Goal: Task Accomplishment & Management: Manage account settings

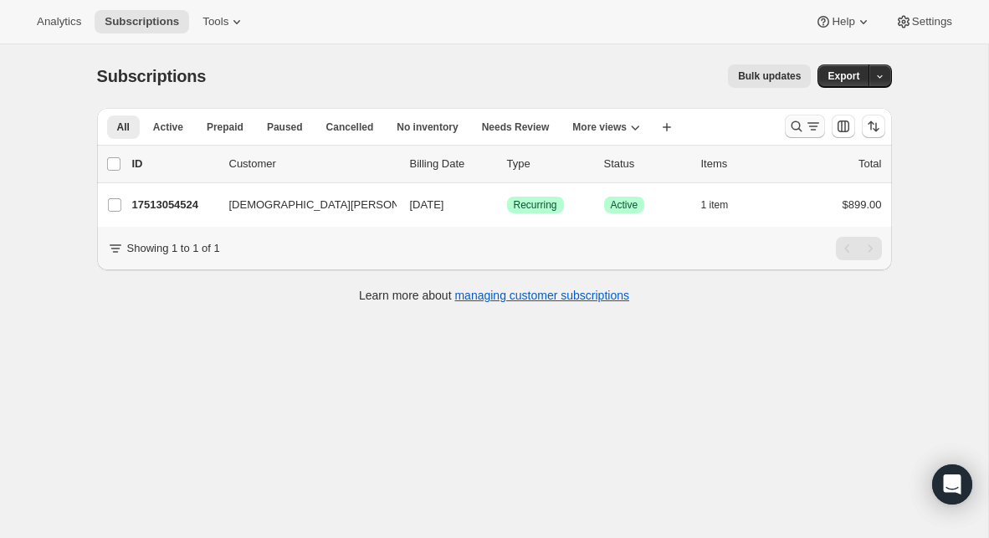
click at [799, 126] on icon "Search and filter results" at bounding box center [796, 126] width 11 height 11
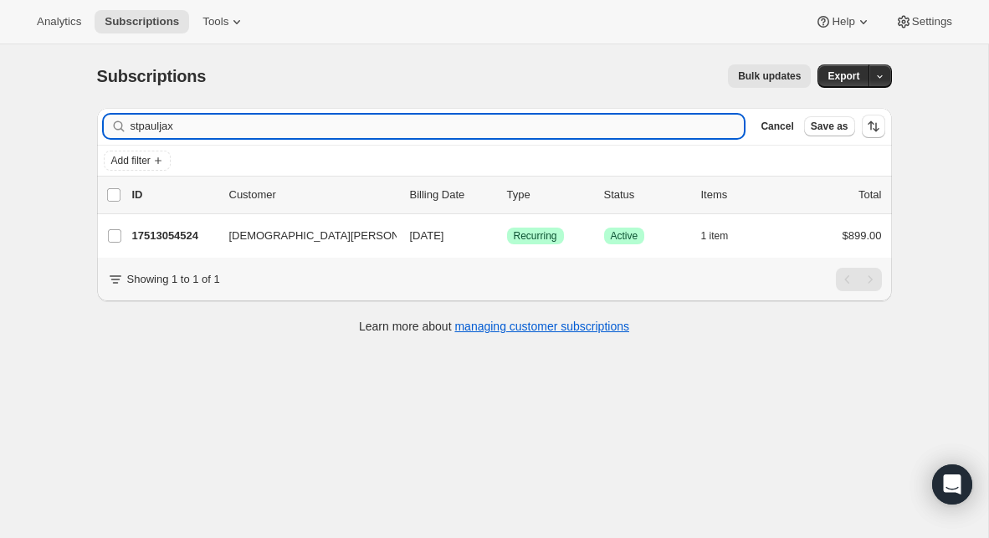
click at [426, 132] on input "stpauljax" at bounding box center [438, 126] width 614 height 23
type input "[EMAIL_ADDRESS][DOMAIN_NAME]"
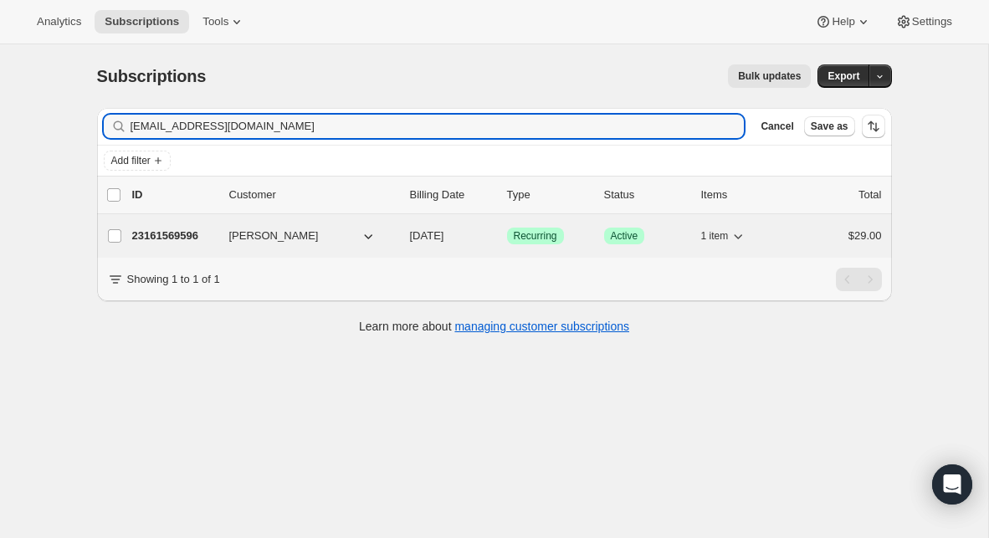
click at [184, 235] on p "23161569596" at bounding box center [174, 236] width 84 height 17
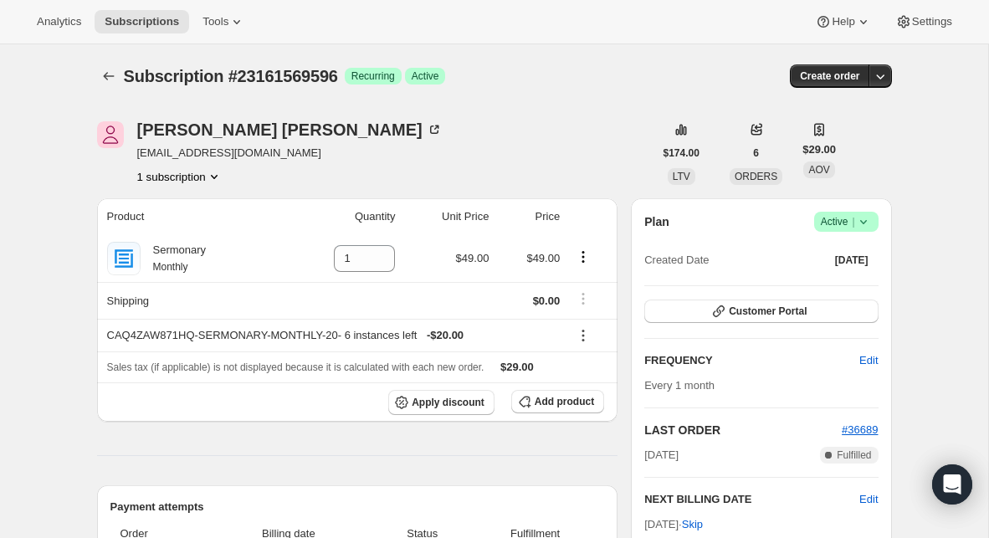
click at [863, 225] on icon at bounding box center [863, 221] width 17 height 17
click at [851, 283] on span "Cancel subscription" at bounding box center [841, 283] width 95 height 13
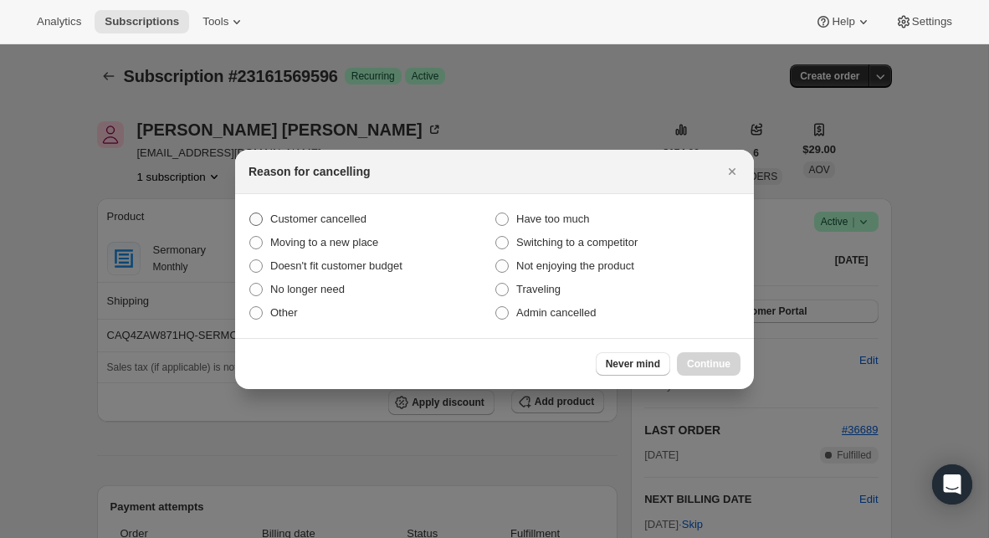
click at [343, 217] on span "Customer cancelled" at bounding box center [318, 219] width 96 height 13
click at [250, 213] on input "Customer cancelled" at bounding box center [249, 213] width 1 height 1
radio input "true"
click at [714, 364] on span "Continue" at bounding box center [709, 363] width 44 height 13
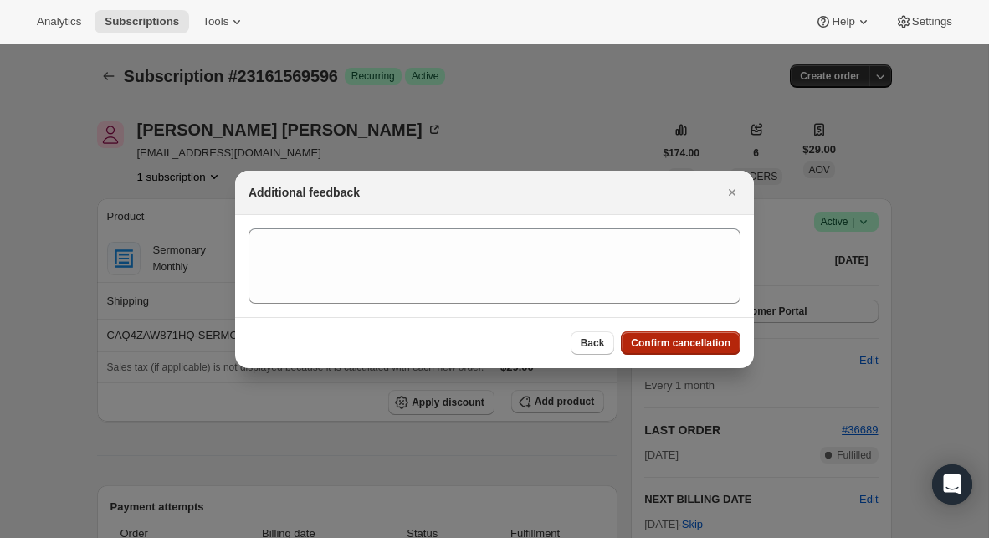
click at [682, 344] on span "Confirm cancellation" at bounding box center [681, 342] width 100 height 13
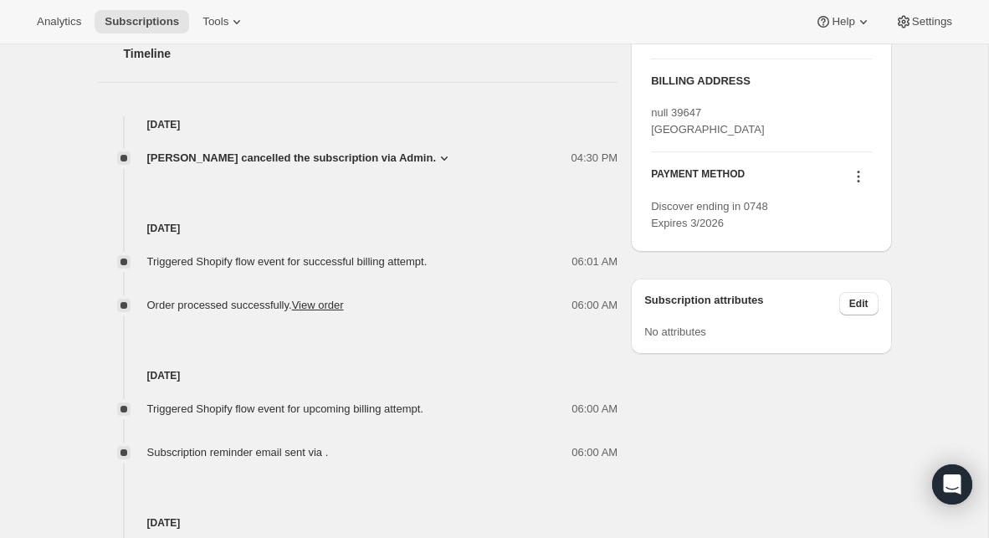
scroll to position [746, 0]
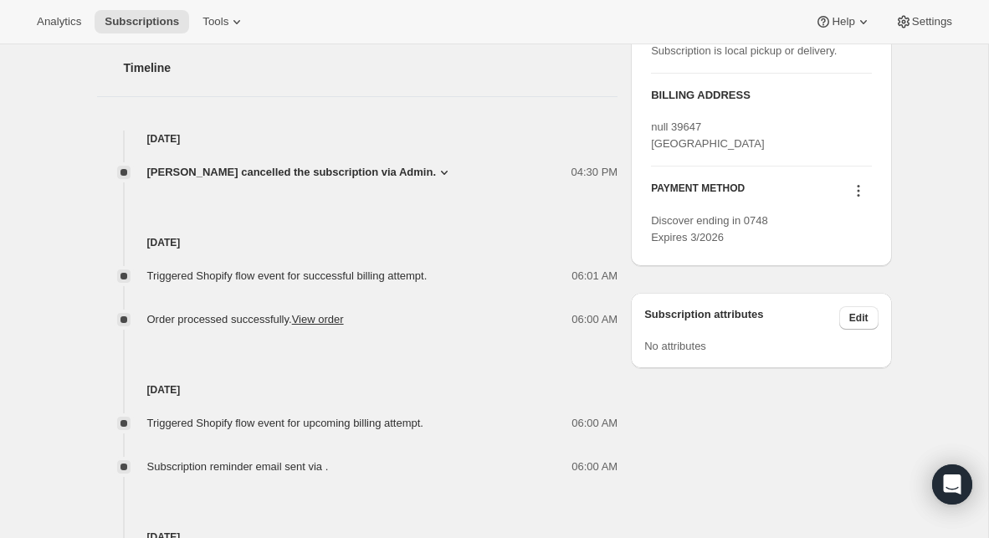
click at [436, 172] on icon at bounding box center [444, 172] width 17 height 17
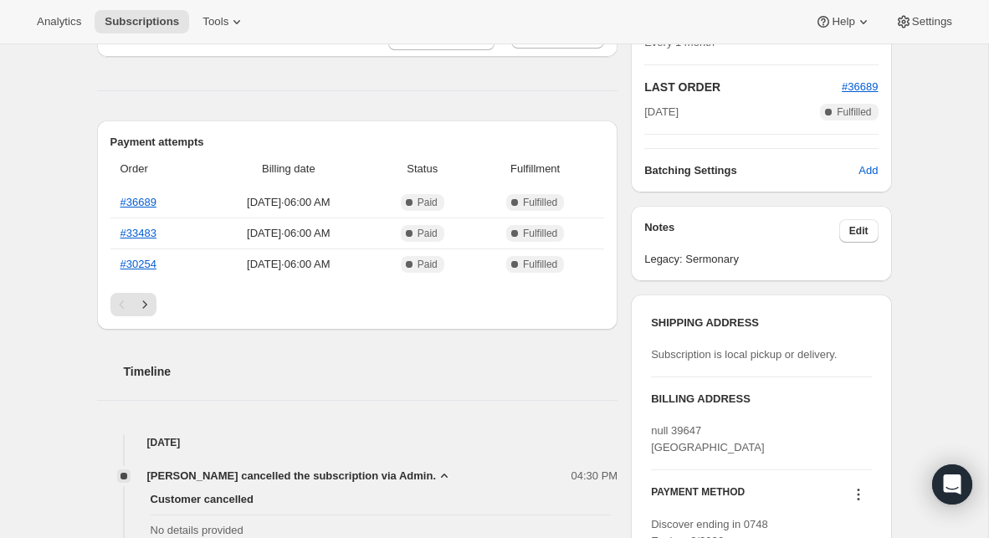
scroll to position [430, 0]
